Goal: Check status: Check status

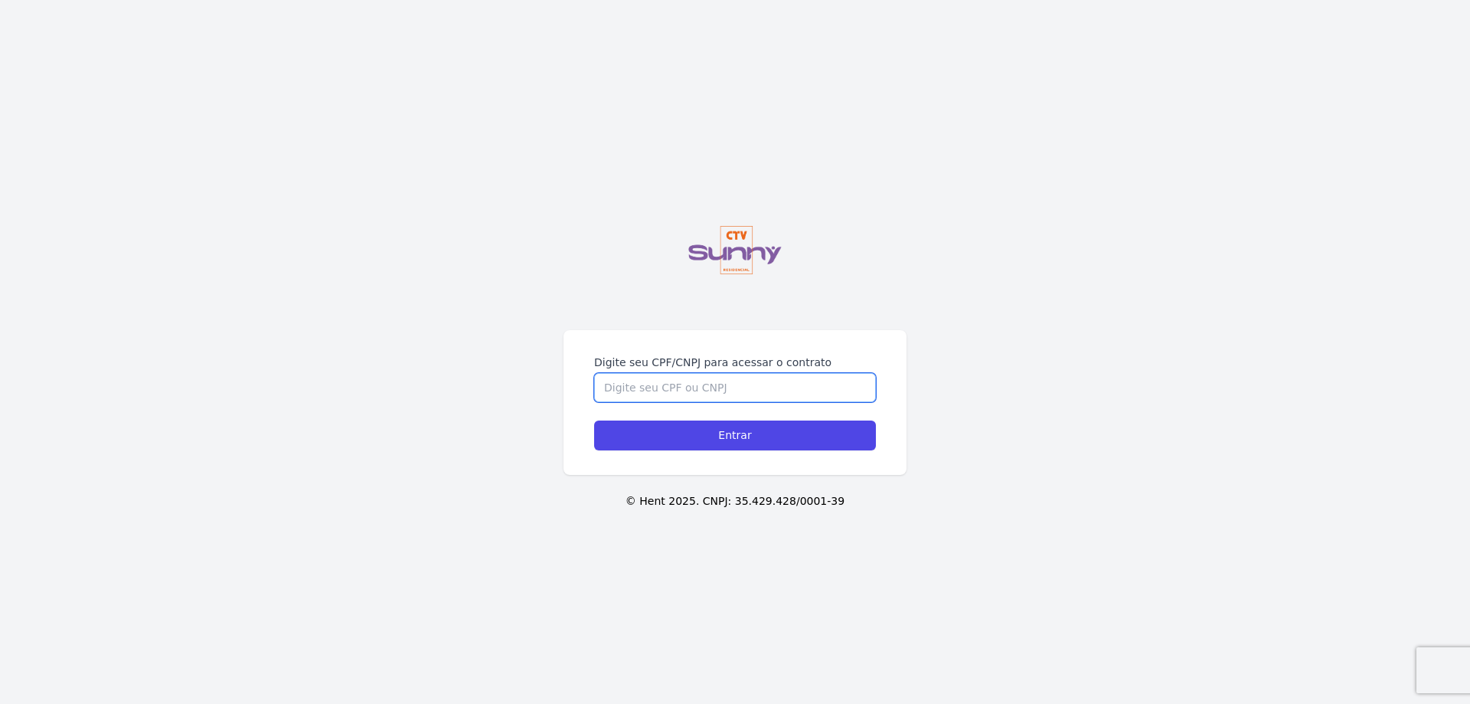
click at [636, 373] on input "Digite seu CPF/CNPJ para acessar o contrato" at bounding box center [735, 387] width 282 height 29
type input "12755665700"
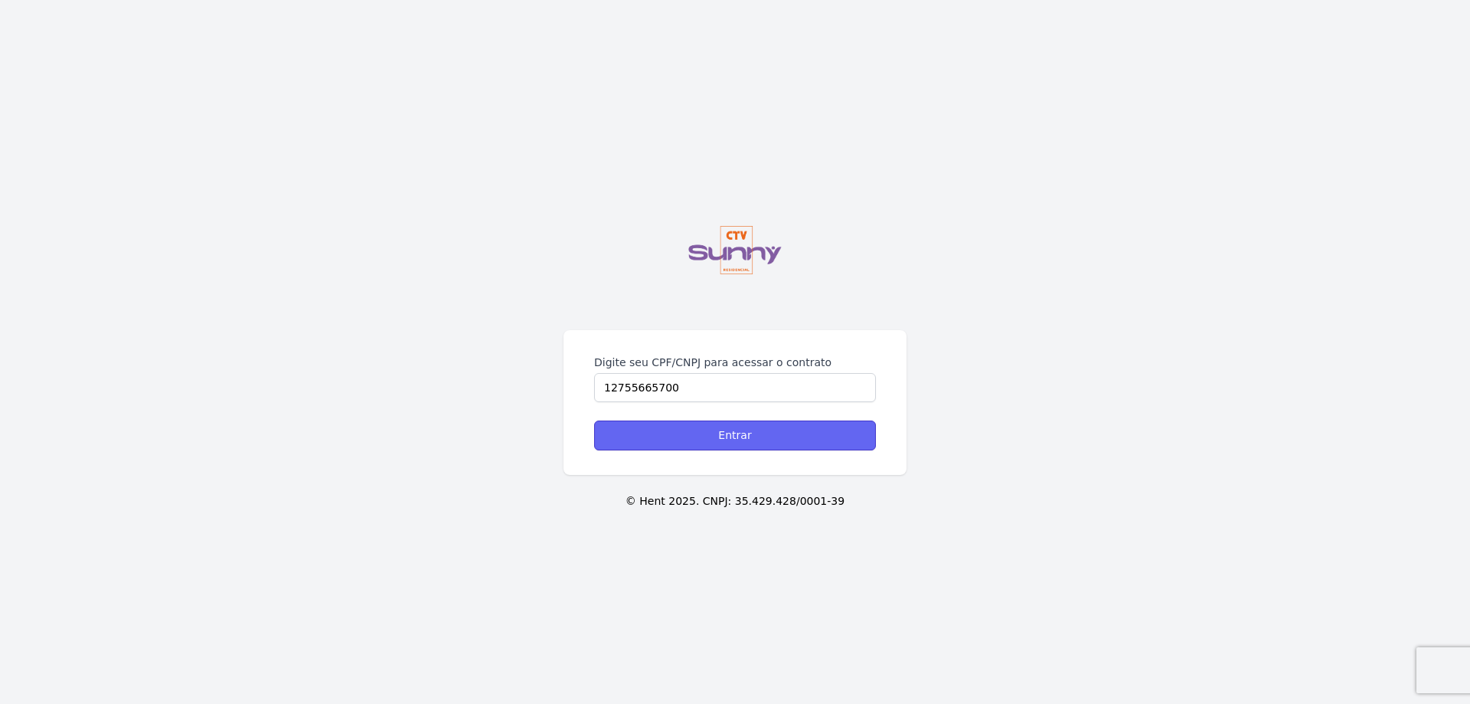
click at [832, 420] on input "Entrar" at bounding box center [735, 435] width 282 height 30
click at [702, 439] on input "Entrar" at bounding box center [735, 435] width 282 height 30
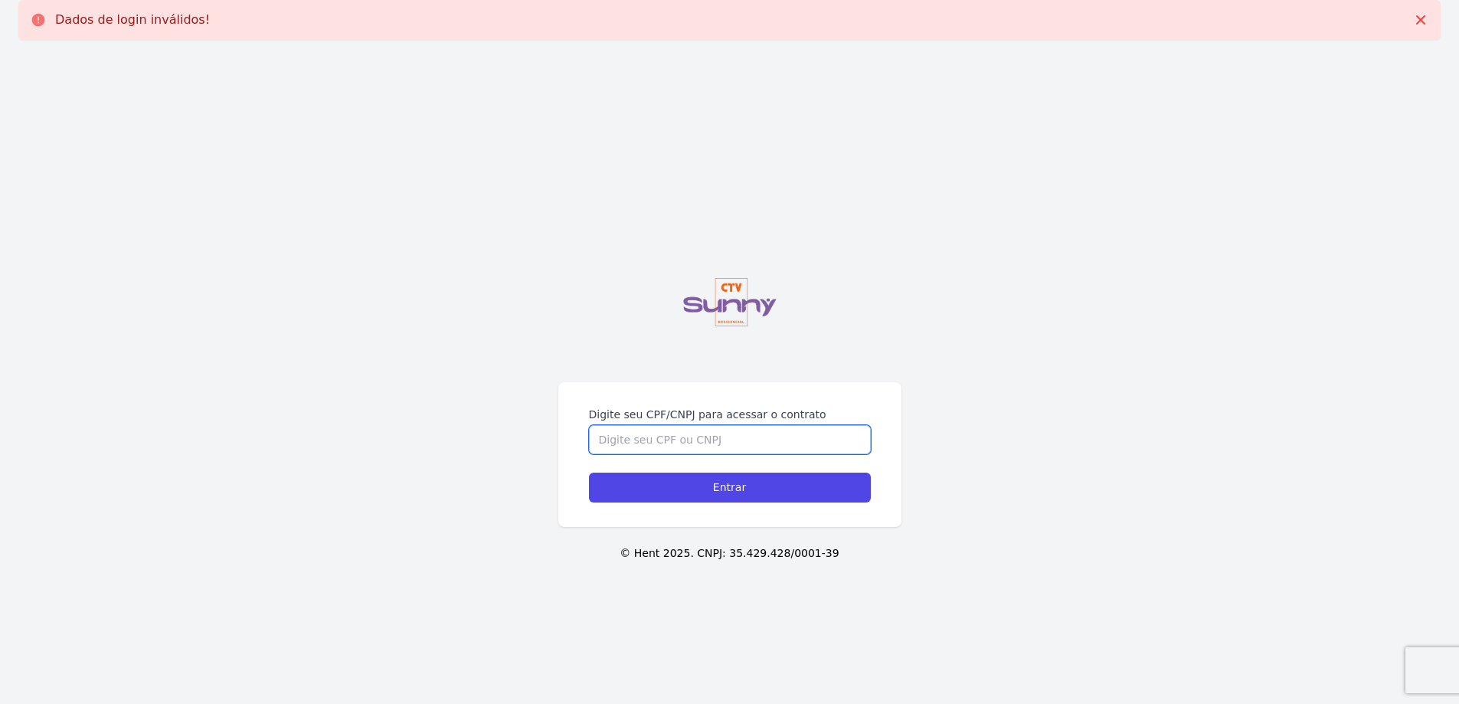
click at [665, 443] on input "Digite seu CPF/CNPJ para acessar o contrato" at bounding box center [730, 439] width 282 height 29
type input "12755665700"
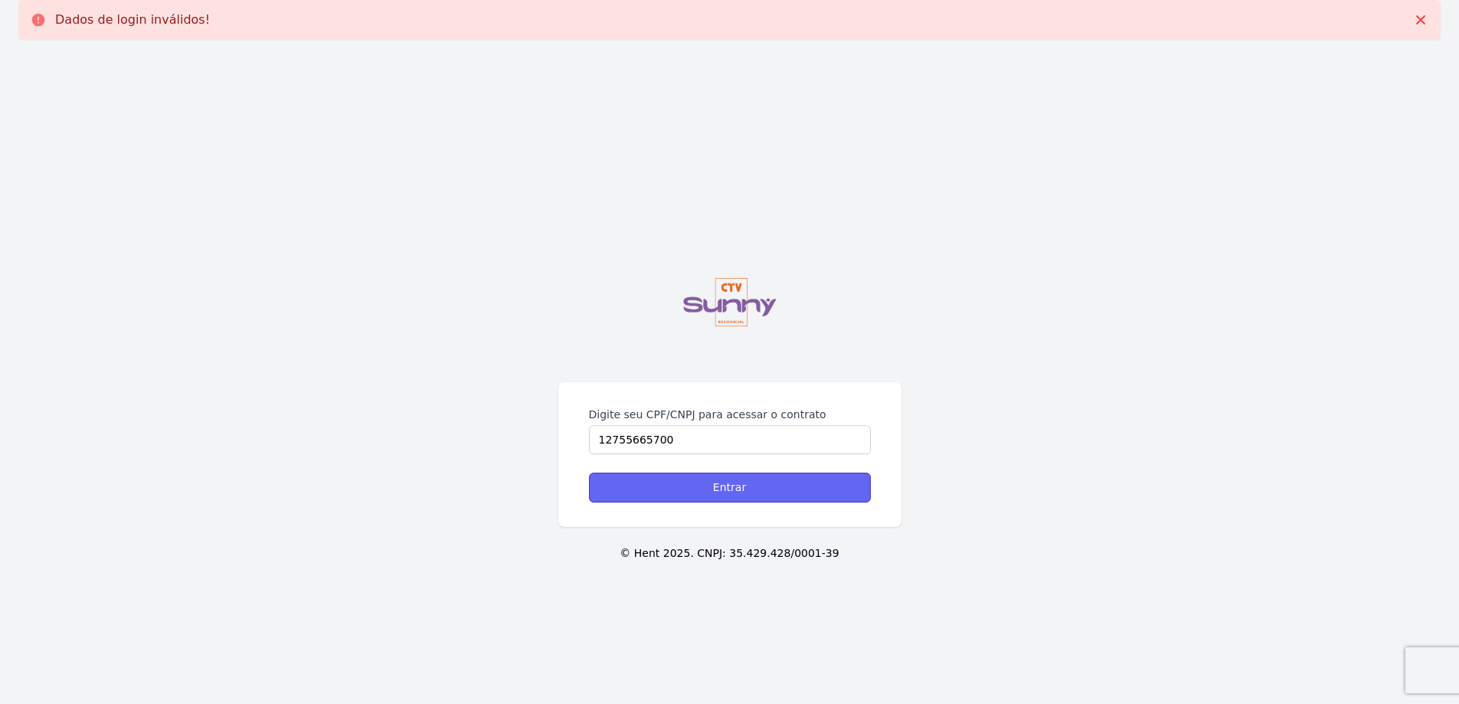
click at [746, 499] on input "Entrar" at bounding box center [730, 488] width 282 height 30
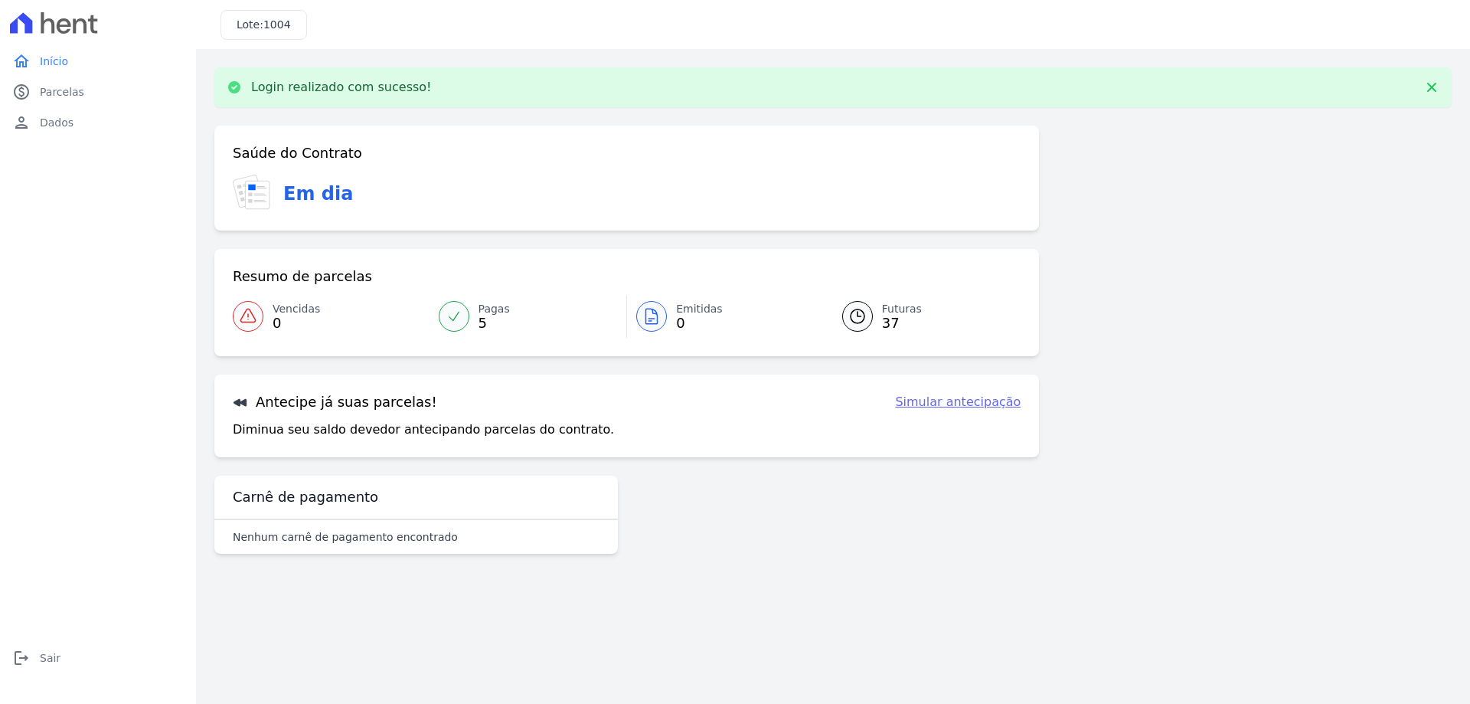
click at [878, 314] on link "Futuras 37" at bounding box center [923, 316] width 198 height 43
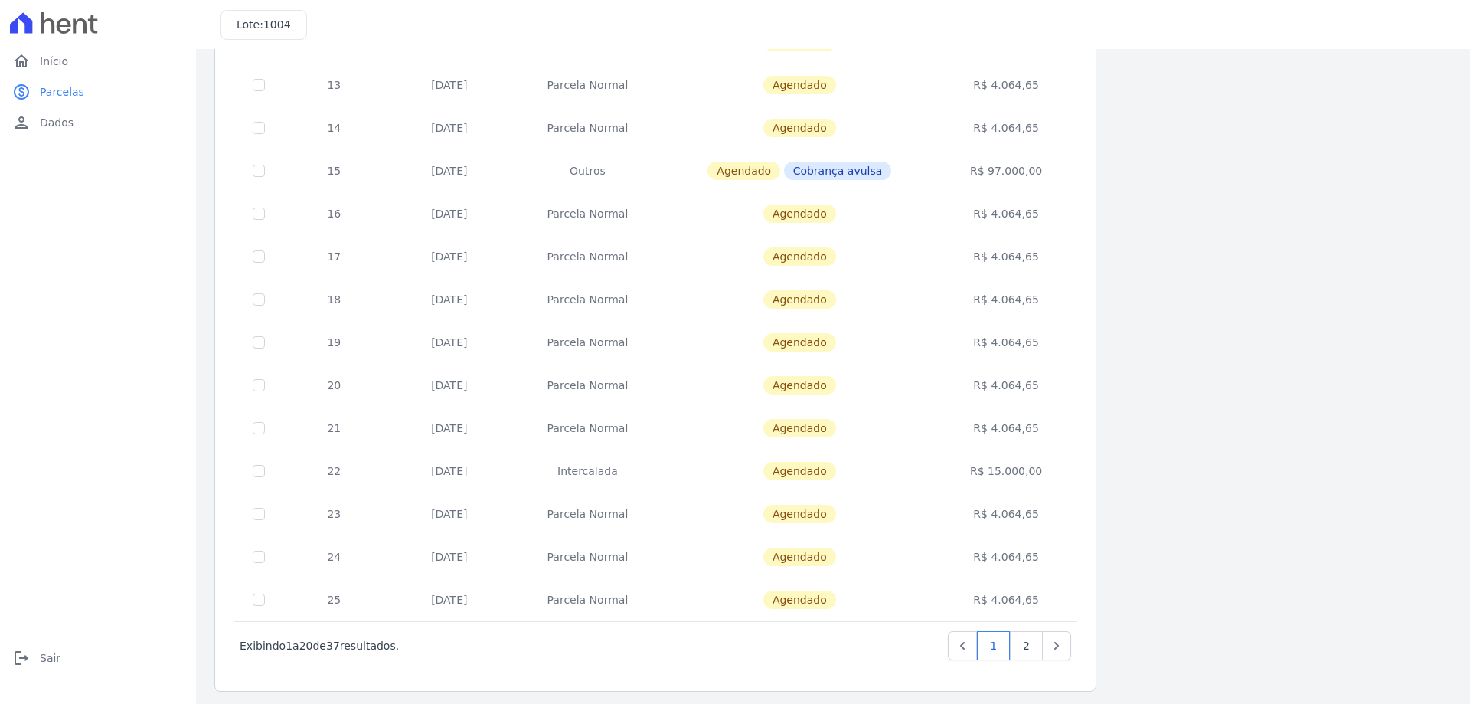
scroll to position [452, 0]
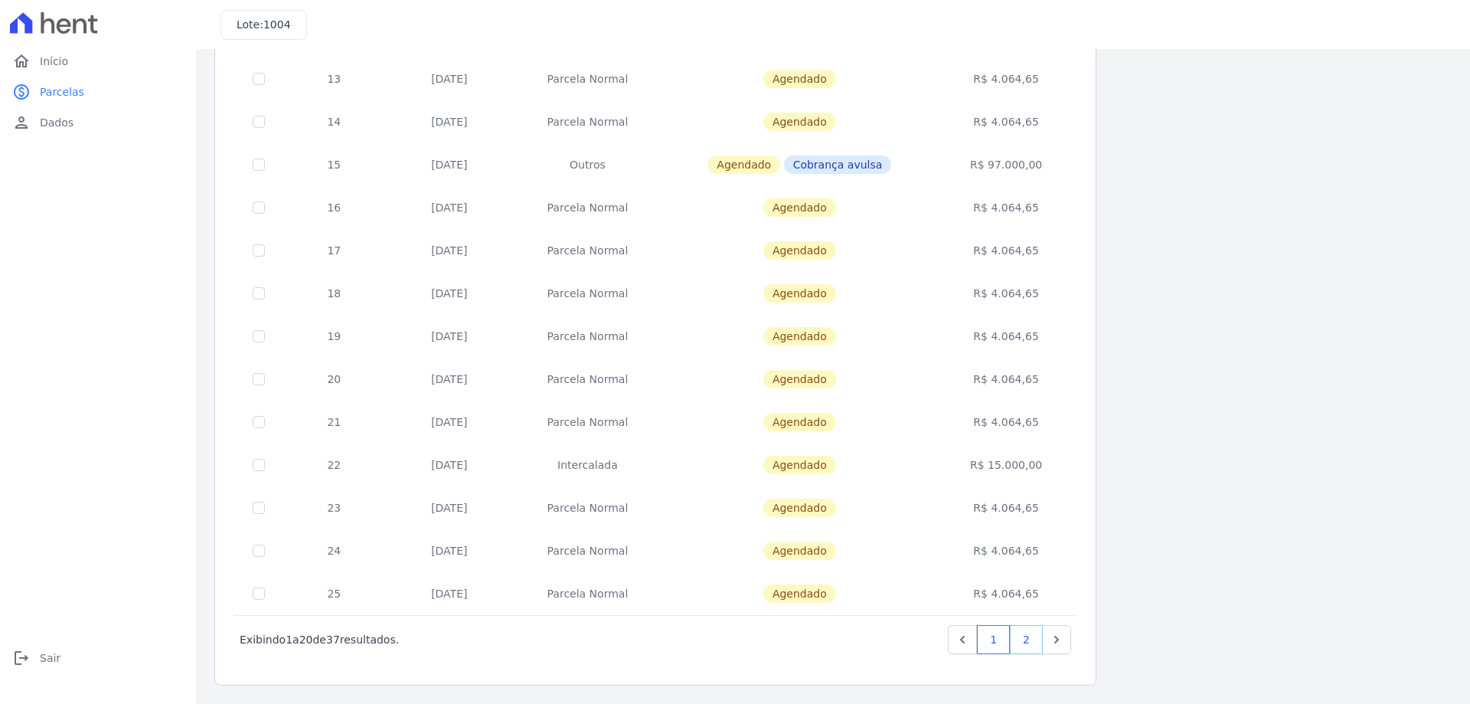
click at [1028, 650] on link "2" at bounding box center [1026, 639] width 33 height 29
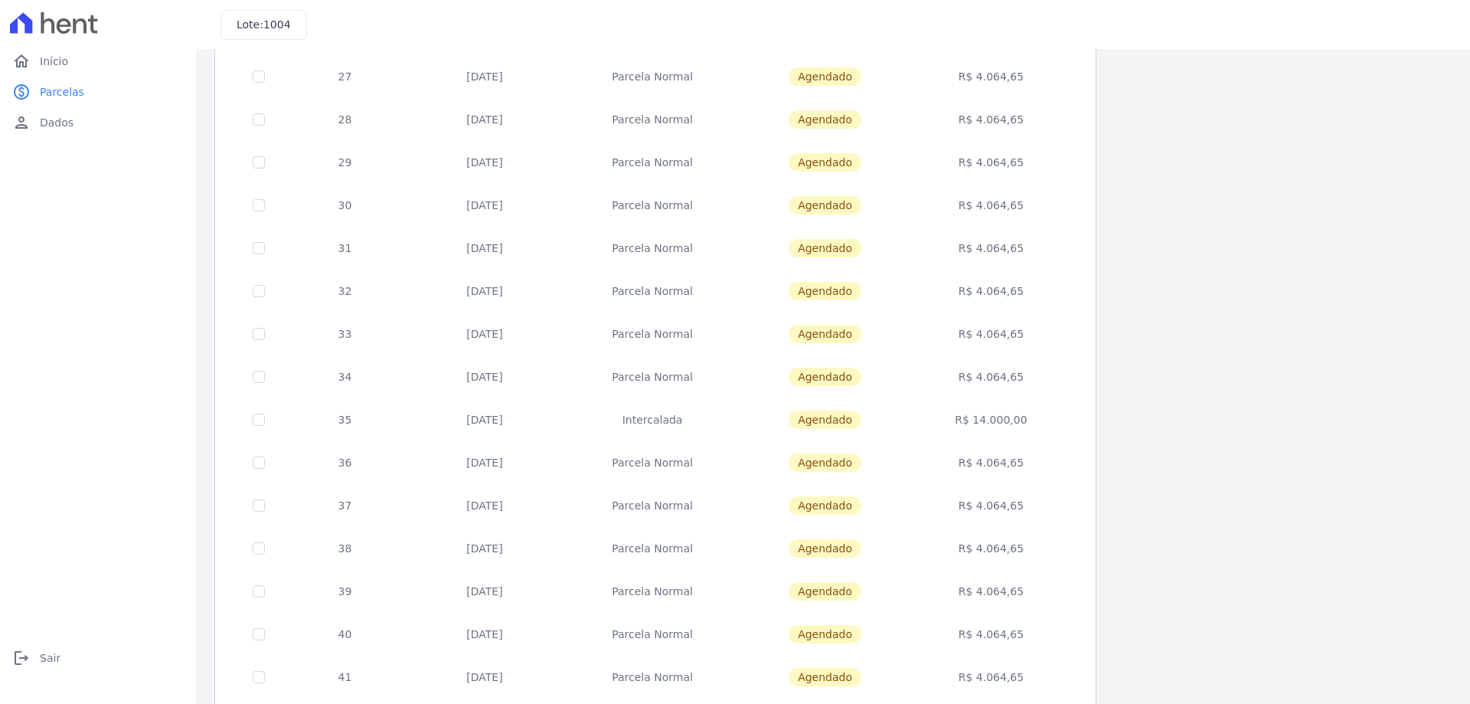
scroll to position [323, 0]
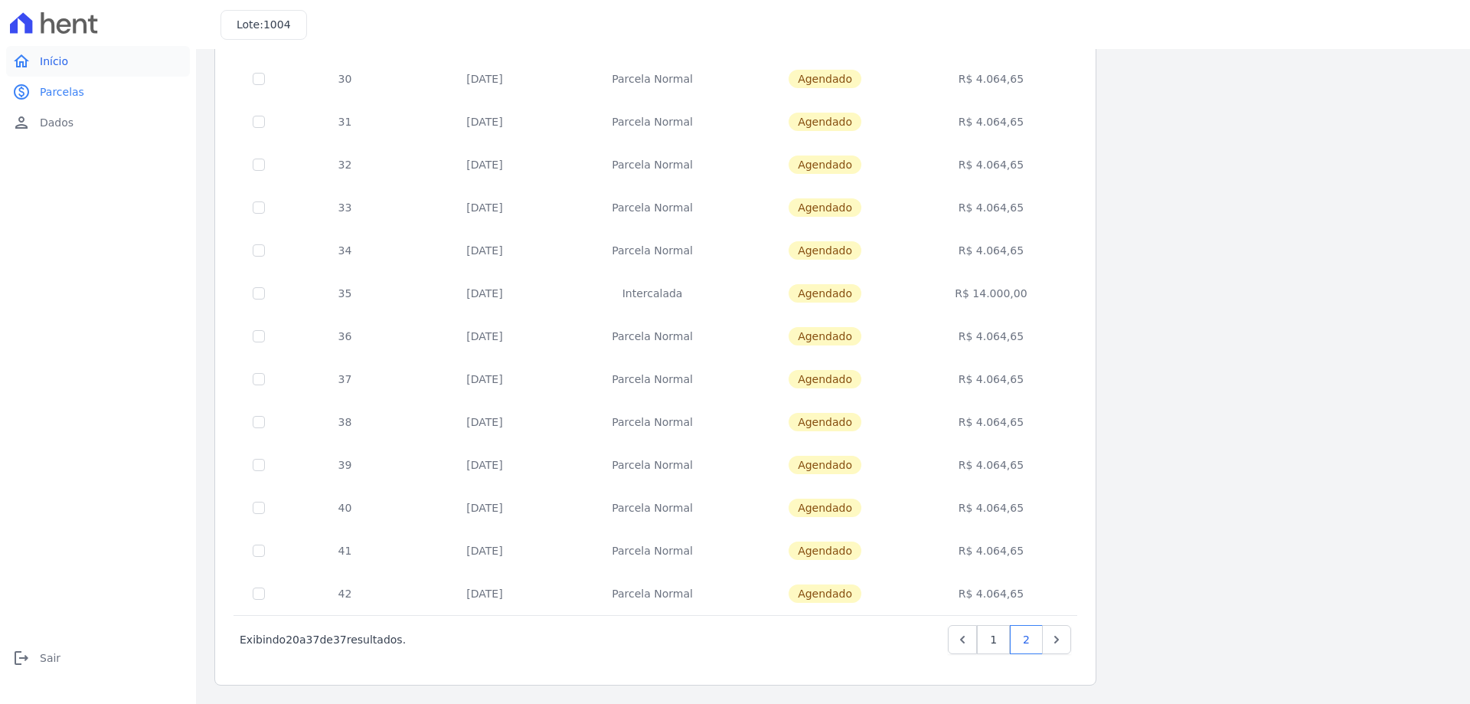
click at [50, 65] on span "Início" at bounding box center [54, 61] width 28 height 15
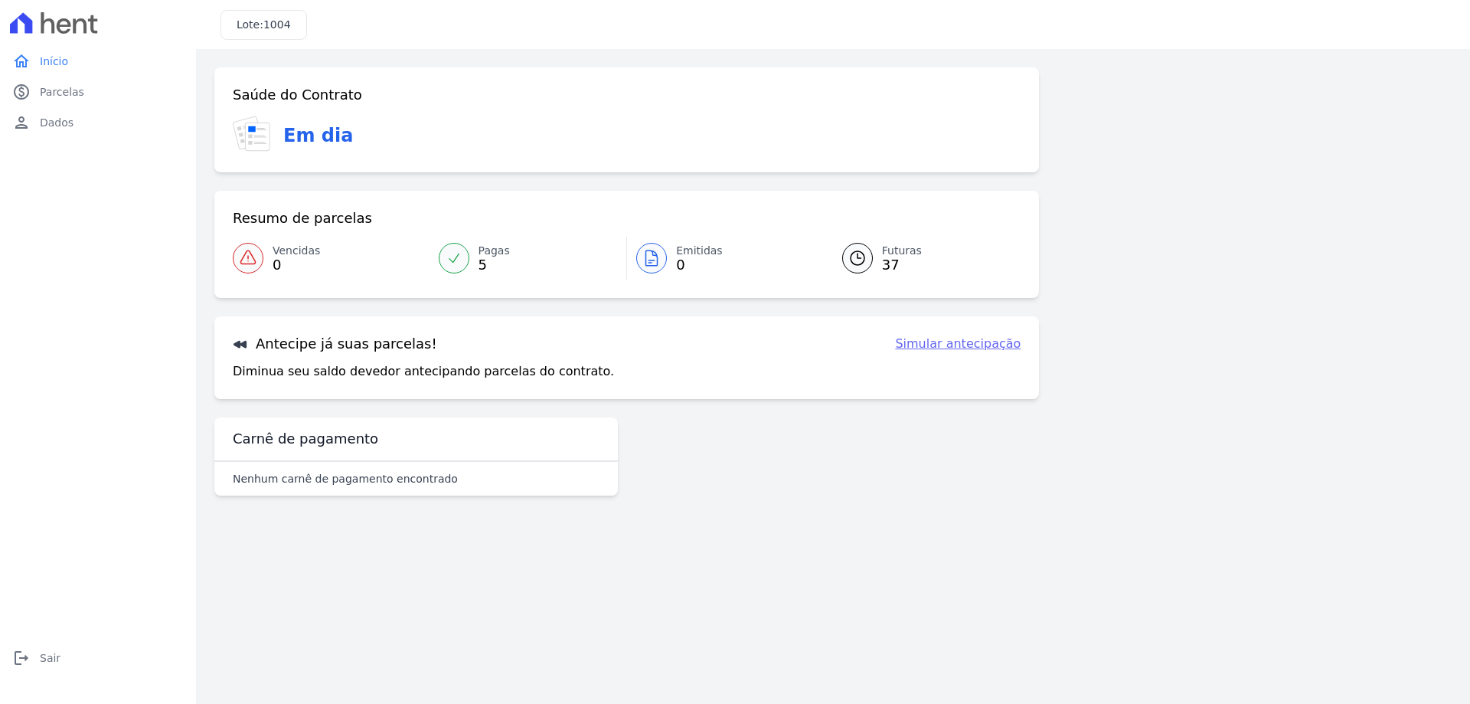
click at [462, 263] on div at bounding box center [454, 258] width 31 height 31
